Goal: Information Seeking & Learning: Learn about a topic

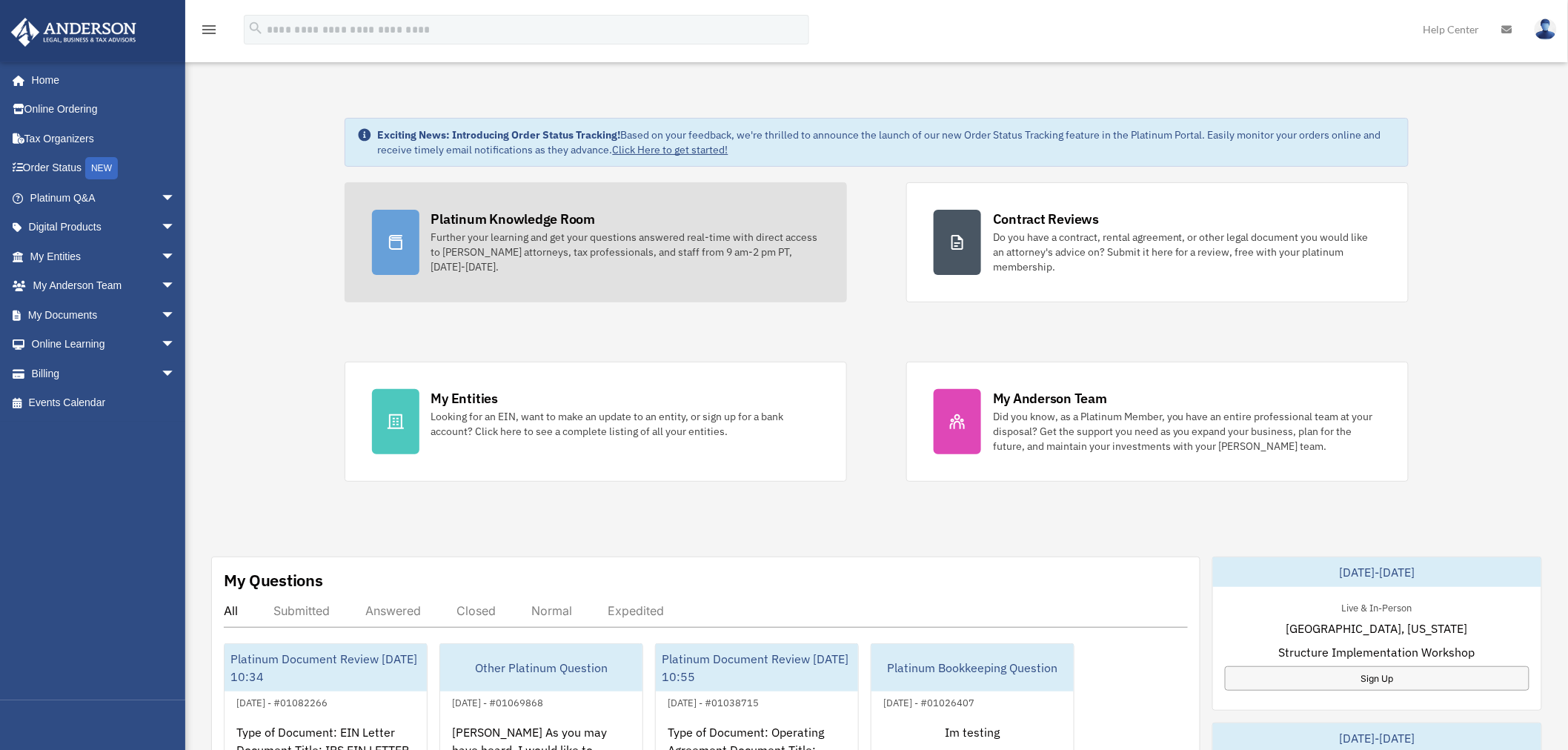
click at [524, 269] on div "Further your learning and get your questions answered real-time with direct acc…" at bounding box center [626, 252] width 388 height 44
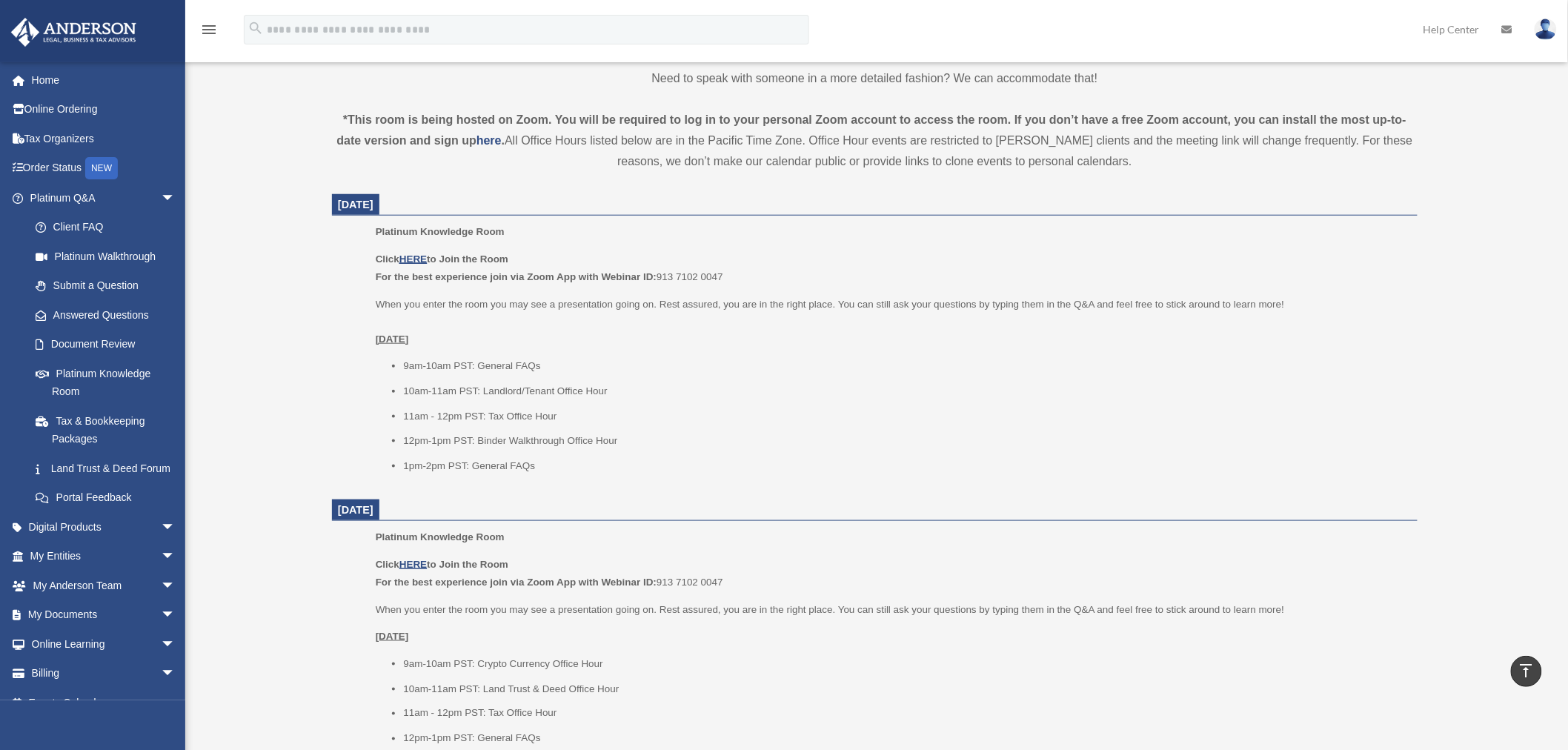
scroll to position [658, 0]
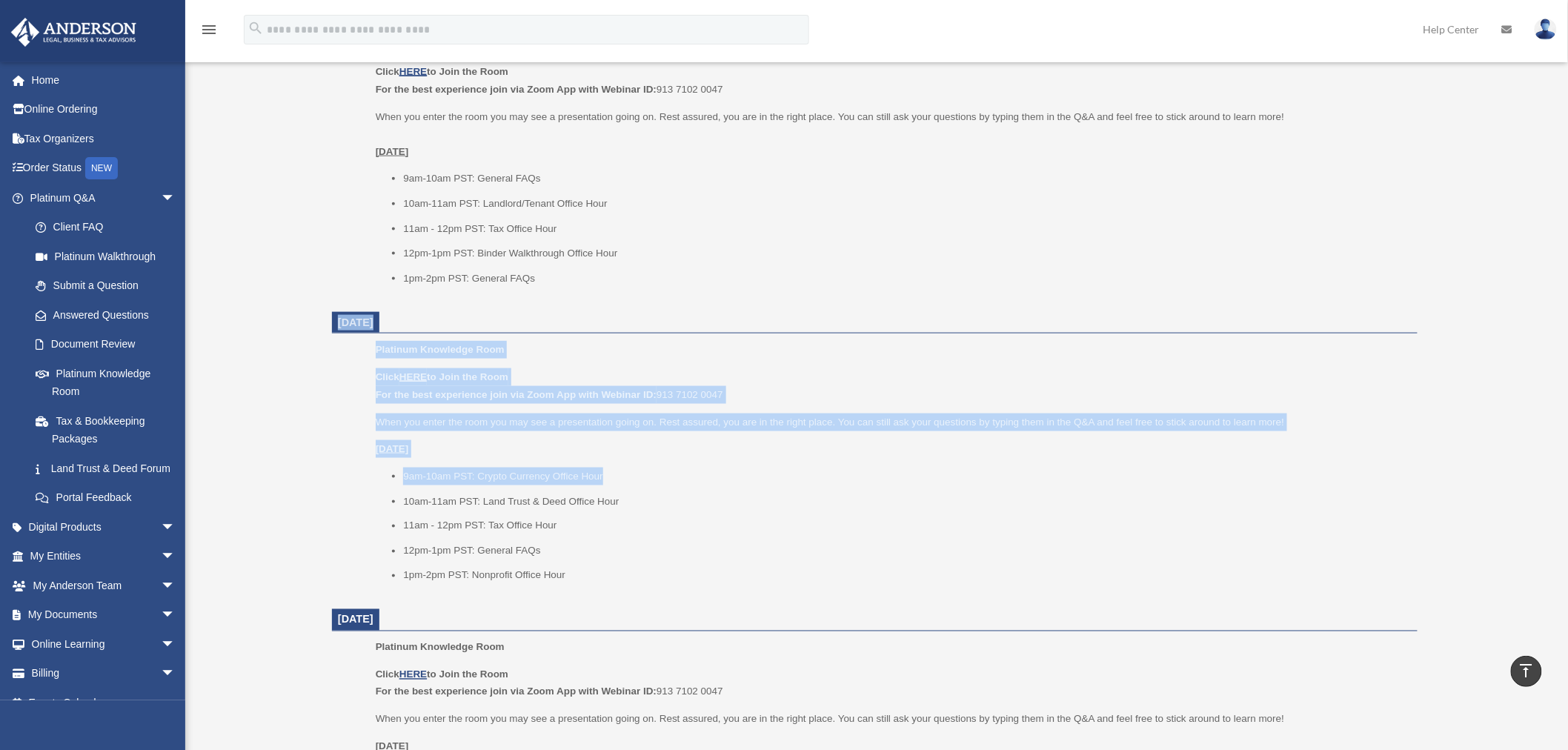
drag, startPoint x: 333, startPoint y: 320, endPoint x: 632, endPoint y: 479, distance: 338.6
click at [632, 479] on dl "[DATE] Platinum Knowledge Room Click HERE to Join the Room For the best experie…" at bounding box center [875, 662] width 1086 height 1311
copy dl "[DATE] Platinum Knowledge Room Click HERE to Join the Room For the best experie…"
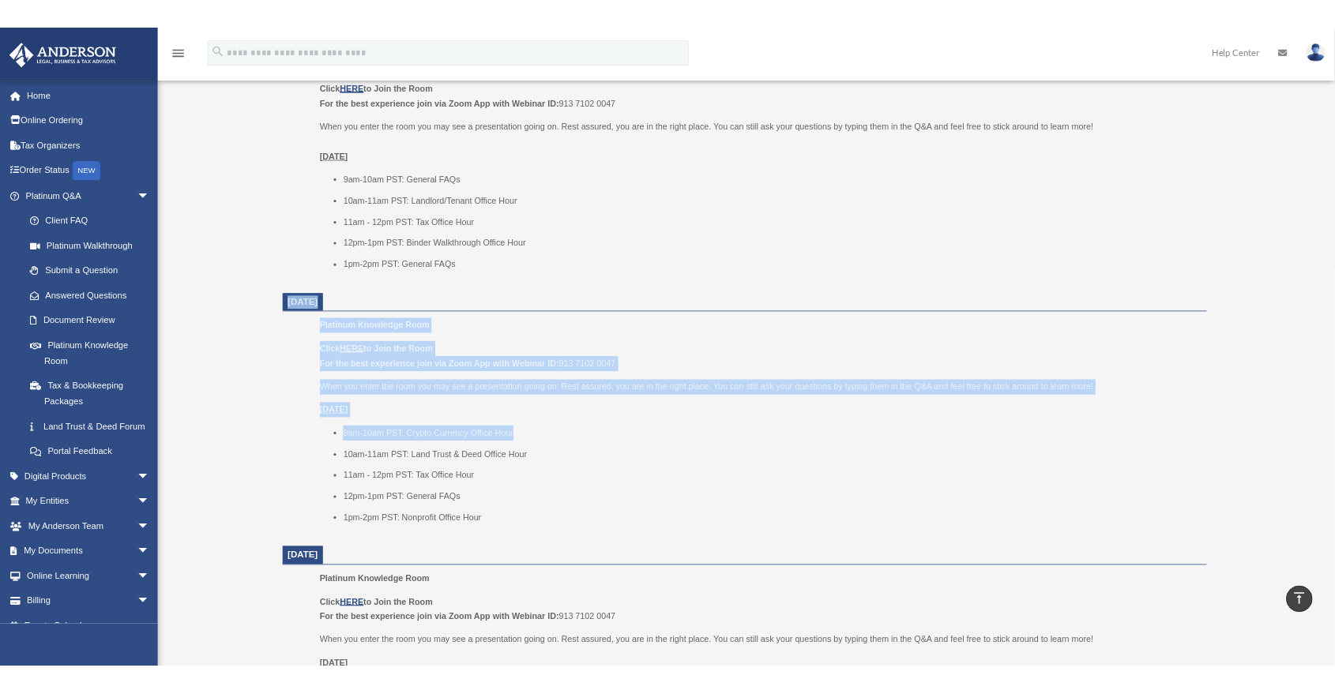
scroll to position [689, 0]
